Goal: Information Seeking & Learning: Understand process/instructions

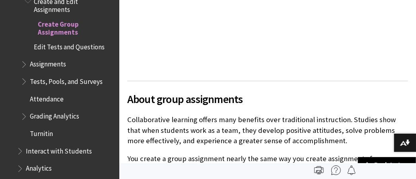
scroll to position [636, 0]
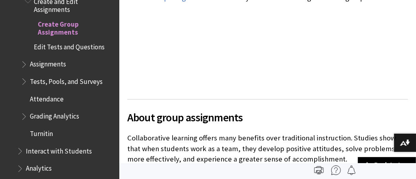
click at [311, 84] on div "Watch a video about group assignments The following narrated video provides a v…" at bounding box center [267, 24] width 281 height 131
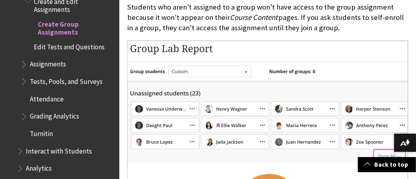
scroll to position [1987, 0]
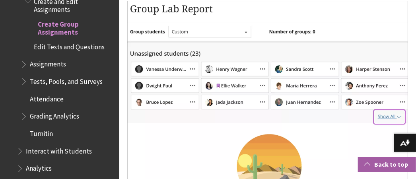
click at [382, 166] on link "Back to top" at bounding box center [387, 164] width 58 height 15
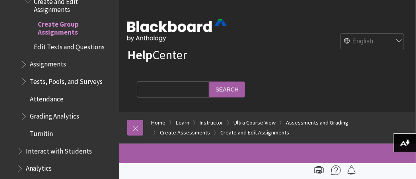
click at [54, 92] on span "Attendance" at bounding box center [47, 97] width 34 height 11
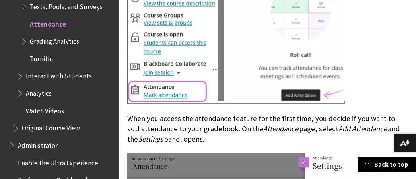
scroll to position [636, 0]
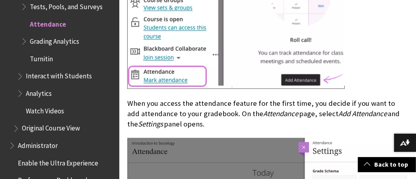
click at [173, 89] on img at bounding box center [235, 11] width 217 height 155
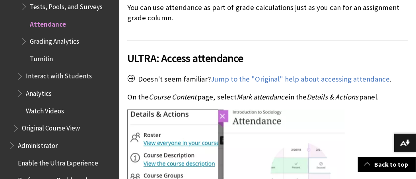
scroll to position [477, 0]
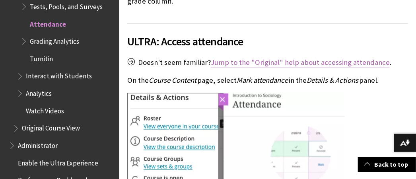
click at [254, 68] on link "Jump to the "Original" help about accessing attendance" at bounding box center [300, 63] width 179 height 10
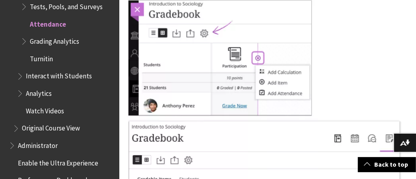
scroll to position [1351, 0]
